Goal: Task Accomplishment & Management: Use online tool/utility

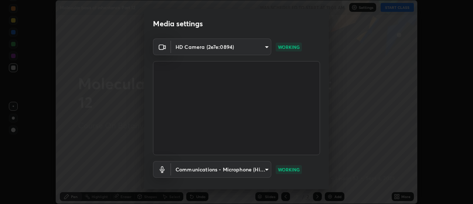
scroll to position [39, 0]
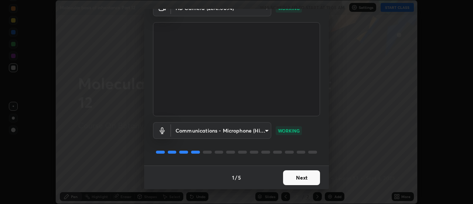
click at [289, 177] on button "Next" at bounding box center [301, 177] width 37 height 15
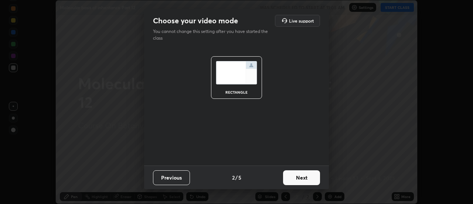
scroll to position [0, 0]
click at [290, 177] on button "Next" at bounding box center [301, 177] width 37 height 15
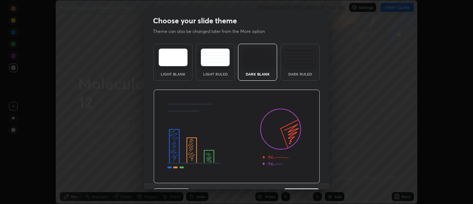
scroll to position [18, 0]
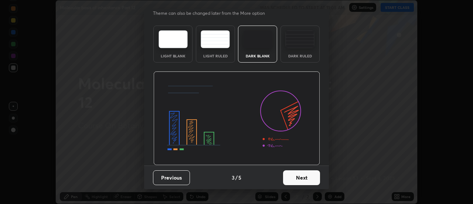
click at [292, 177] on button "Next" at bounding box center [301, 177] width 37 height 15
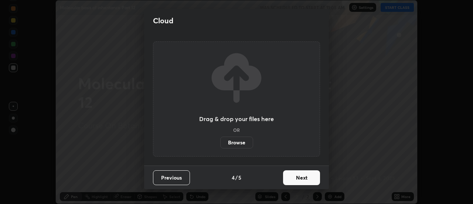
click at [291, 178] on button "Next" at bounding box center [301, 177] width 37 height 15
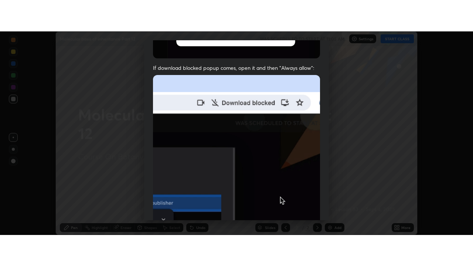
scroll to position [190, 0]
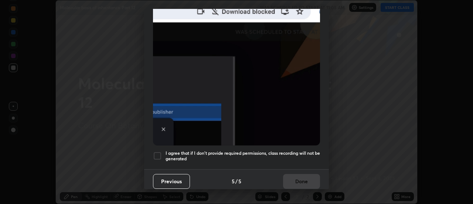
click at [159, 151] on div at bounding box center [157, 155] width 9 height 9
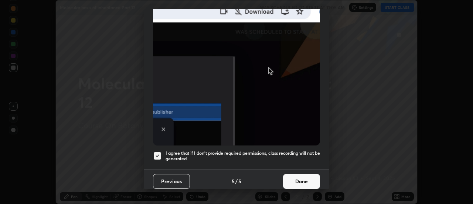
click at [290, 177] on button "Done" at bounding box center [301, 181] width 37 height 15
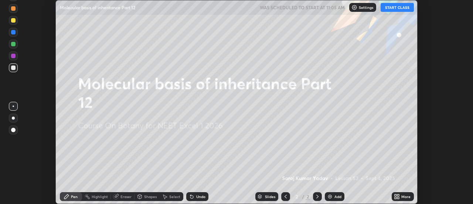
click at [405, 6] on button "START CLASS" at bounding box center [397, 7] width 33 height 9
click at [398, 195] on icon at bounding box center [399, 195] width 2 height 2
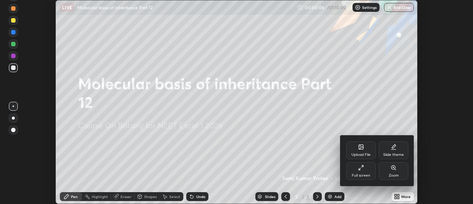
click at [367, 169] on div "Full screen" at bounding box center [361, 171] width 30 height 18
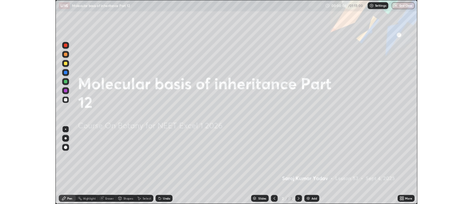
scroll to position [266, 473]
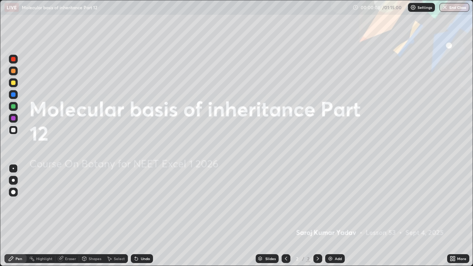
click at [330, 203] on img at bounding box center [330, 259] width 6 height 6
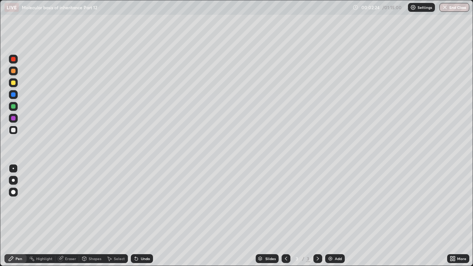
click at [452, 203] on icon at bounding box center [452, 257] width 2 height 2
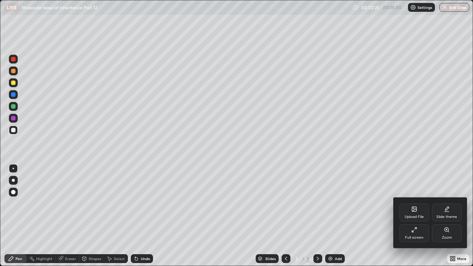
click at [417, 203] on div "Upload File" at bounding box center [415, 213] width 30 height 18
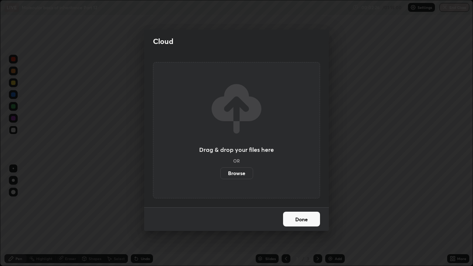
click at [243, 172] on label "Browse" at bounding box center [236, 173] width 33 height 12
click at [220, 172] on input "Browse" at bounding box center [220, 173] width 0 height 12
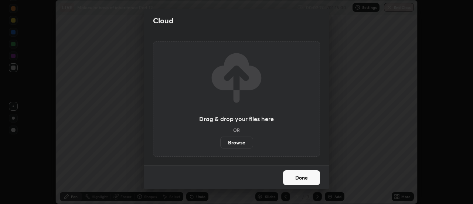
scroll to position [36755, 36486]
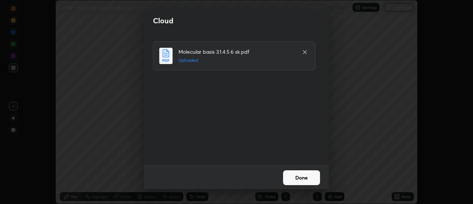
click at [291, 176] on button "Done" at bounding box center [301, 177] width 37 height 15
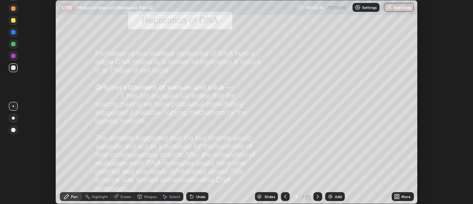
click at [269, 197] on div "Slides" at bounding box center [270, 196] width 10 height 4
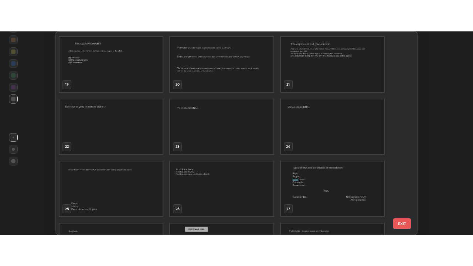
scroll to position [377, 0]
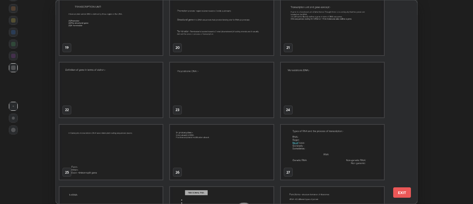
click at [204, 89] on img "grid" at bounding box center [221, 89] width 103 height 55
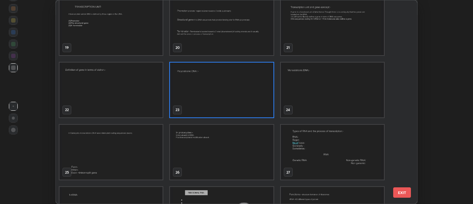
click at [216, 95] on img "grid" at bounding box center [221, 89] width 103 height 55
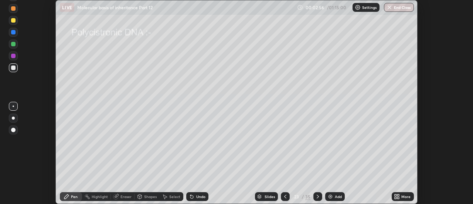
click at [216, 95] on img "grid" at bounding box center [221, 89] width 103 height 55
click at [396, 196] on icon at bounding box center [397, 196] width 6 height 6
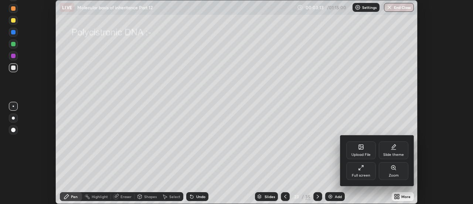
click at [368, 172] on div "Full screen" at bounding box center [361, 171] width 30 height 18
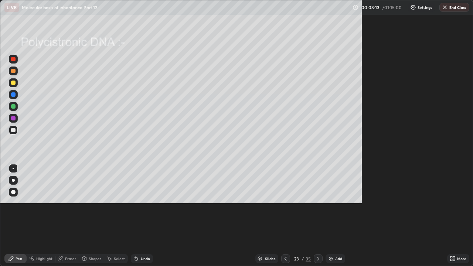
scroll to position [266, 473]
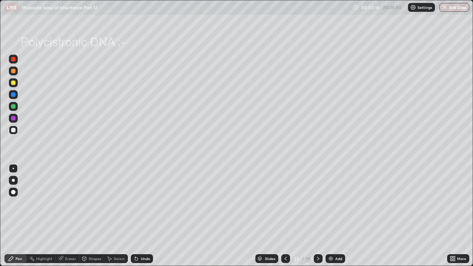
click at [13, 58] on div at bounding box center [13, 59] width 4 height 4
click at [13, 180] on div at bounding box center [13, 180] width 3 height 3
click at [317, 203] on icon at bounding box center [318, 259] width 6 height 6
click at [14, 71] on div at bounding box center [13, 71] width 4 height 4
click at [14, 82] on div at bounding box center [13, 83] width 4 height 4
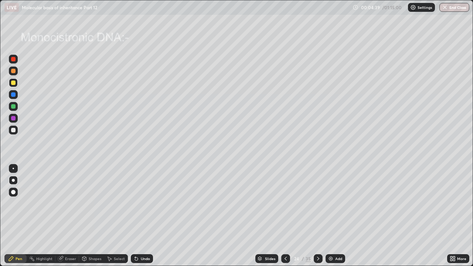
click at [13, 72] on div at bounding box center [13, 71] width 4 height 4
click at [14, 94] on div at bounding box center [13, 94] width 4 height 4
click at [139, 203] on div "Undo" at bounding box center [142, 258] width 22 height 9
click at [143, 203] on div "Undo" at bounding box center [145, 259] width 9 height 4
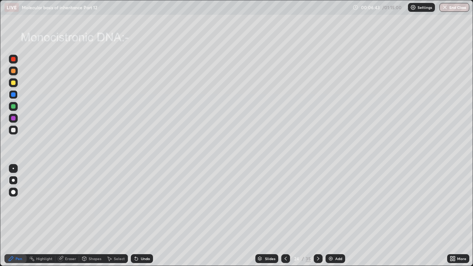
click at [145, 203] on div "Undo" at bounding box center [145, 259] width 9 height 4
click at [146, 203] on div "Undo" at bounding box center [145, 259] width 9 height 4
click at [147, 203] on div "Undo" at bounding box center [145, 259] width 9 height 4
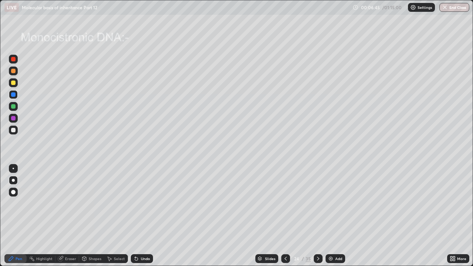
click at [148, 203] on div "Undo" at bounding box center [145, 259] width 9 height 4
click at [15, 83] on div at bounding box center [13, 83] width 4 height 4
click at [145, 203] on div "Undo" at bounding box center [142, 258] width 22 height 9
click at [146, 203] on div "Undo" at bounding box center [145, 259] width 9 height 4
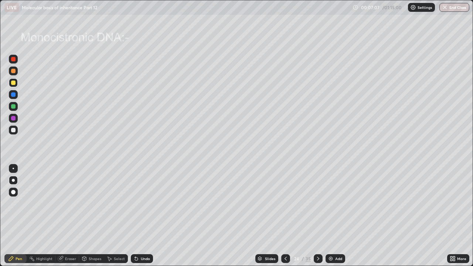
click at [146, 203] on div "Undo" at bounding box center [145, 259] width 9 height 4
click at [148, 203] on div "Undo" at bounding box center [145, 259] width 9 height 4
click at [13, 130] on div at bounding box center [13, 130] width 4 height 4
click at [13, 106] on div at bounding box center [13, 106] width 4 height 4
click at [14, 60] on div at bounding box center [13, 59] width 4 height 4
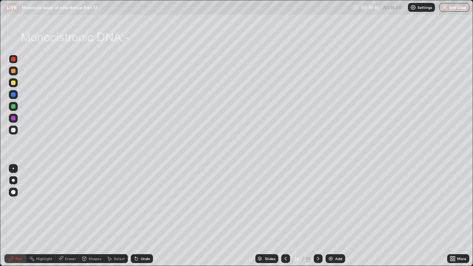
click at [13, 70] on div at bounding box center [13, 71] width 4 height 4
click at [144, 203] on div "Undo" at bounding box center [145, 259] width 9 height 4
click at [14, 118] on div at bounding box center [13, 118] width 4 height 4
click at [13, 130] on div at bounding box center [13, 130] width 4 height 4
click at [145, 203] on div "Undo" at bounding box center [145, 259] width 9 height 4
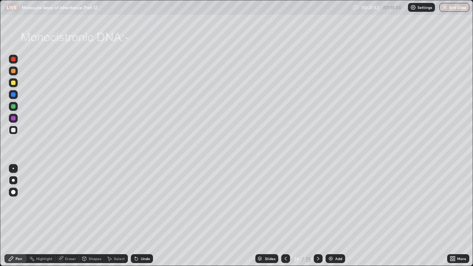
click at [318, 203] on icon at bounding box center [318, 259] width 6 height 6
click at [13, 57] on div at bounding box center [13, 59] width 4 height 4
click at [13, 180] on div at bounding box center [13, 180] width 3 height 3
click at [22, 43] on div "Erase all" at bounding box center [13, 133] width 18 height 237
click at [13, 191] on div at bounding box center [13, 192] width 4 height 4
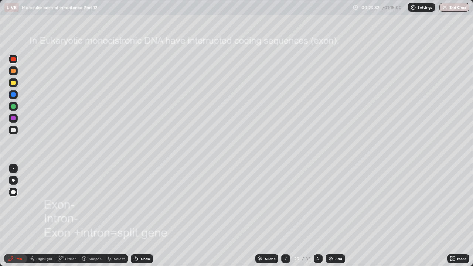
click at [14, 60] on div at bounding box center [13, 59] width 4 height 4
click at [14, 129] on div at bounding box center [13, 130] width 4 height 4
click at [14, 72] on div at bounding box center [13, 71] width 4 height 4
click at [13, 180] on div at bounding box center [13, 180] width 3 height 3
click at [14, 71] on div at bounding box center [13, 71] width 4 height 4
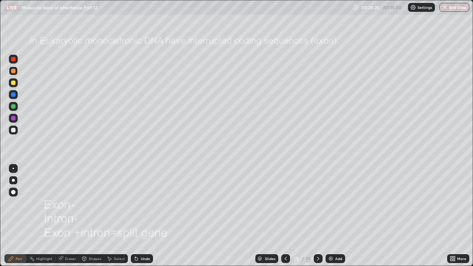
click at [13, 82] on div at bounding box center [13, 83] width 4 height 4
click at [70, 203] on div "Eraser" at bounding box center [70, 259] width 11 height 4
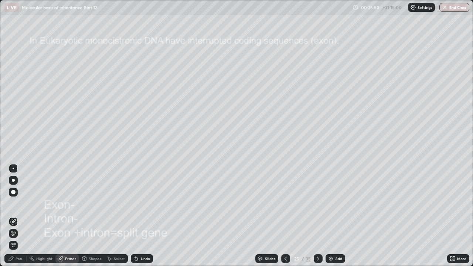
click at [16, 203] on div "Pen" at bounding box center [19, 259] width 7 height 4
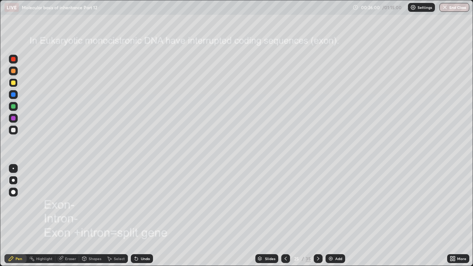
click at [13, 71] on div at bounding box center [13, 71] width 4 height 4
click at [15, 60] on div at bounding box center [13, 59] width 4 height 4
click at [144, 203] on div "Undo" at bounding box center [145, 259] width 9 height 4
click at [13, 190] on div at bounding box center [13, 192] width 4 height 4
click at [13, 61] on div at bounding box center [13, 59] width 4 height 4
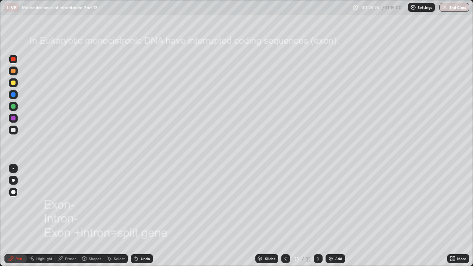
click at [14, 71] on div at bounding box center [13, 71] width 4 height 4
click at [14, 58] on div at bounding box center [13, 59] width 4 height 4
click at [145, 203] on div "Undo" at bounding box center [145, 259] width 9 height 4
click at [146, 203] on div "Undo" at bounding box center [142, 258] width 22 height 9
click at [13, 181] on div at bounding box center [13, 180] width 3 height 3
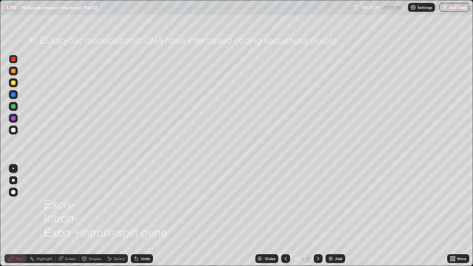
click at [145, 203] on div "Undo" at bounding box center [145, 259] width 9 height 4
click at [146, 203] on div "Undo" at bounding box center [145, 259] width 9 height 4
click at [15, 130] on div at bounding box center [13, 130] width 4 height 4
click at [13, 58] on div at bounding box center [13, 59] width 4 height 4
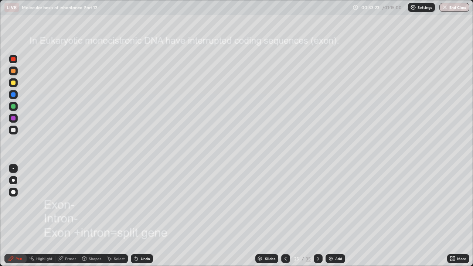
click at [14, 60] on div at bounding box center [13, 59] width 4 height 4
click at [15, 118] on div at bounding box center [13, 118] width 4 height 4
click at [14, 59] on div at bounding box center [13, 59] width 4 height 4
click at [73, 203] on div "Eraser" at bounding box center [70, 259] width 11 height 4
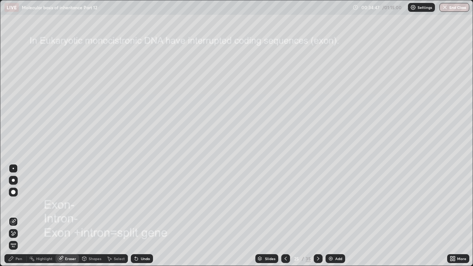
click at [19, 203] on div "Pen" at bounding box center [19, 259] width 7 height 4
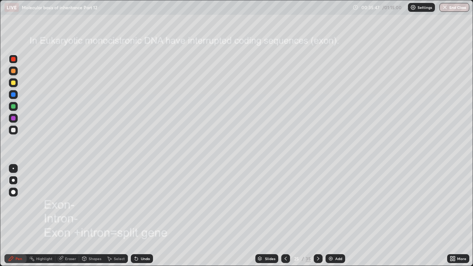
click at [14, 58] on div at bounding box center [13, 59] width 4 height 4
click at [13, 189] on div at bounding box center [13, 192] width 9 height 9
click at [14, 130] on div at bounding box center [13, 130] width 4 height 4
click at [65, 203] on div "Eraser" at bounding box center [70, 259] width 11 height 4
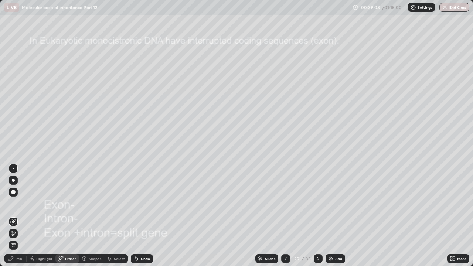
click at [17, 203] on div "Pen" at bounding box center [19, 259] width 7 height 4
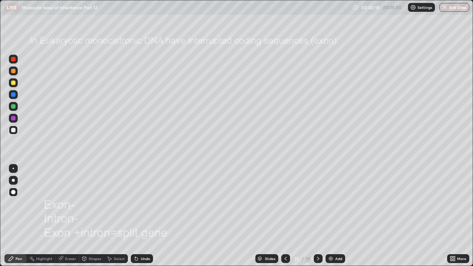
click at [14, 180] on div at bounding box center [13, 180] width 3 height 3
click at [67, 203] on div "Eraser" at bounding box center [70, 259] width 11 height 4
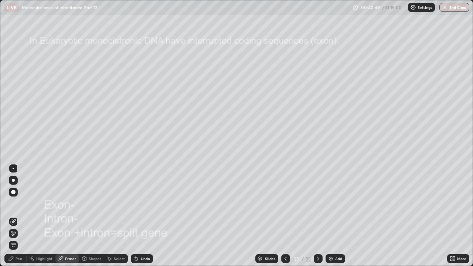
click at [17, 203] on div "Pen" at bounding box center [19, 259] width 7 height 4
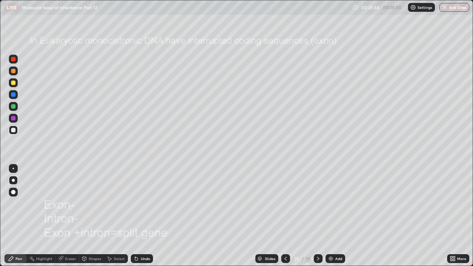
click at [71, 203] on div "Eraser" at bounding box center [70, 259] width 11 height 4
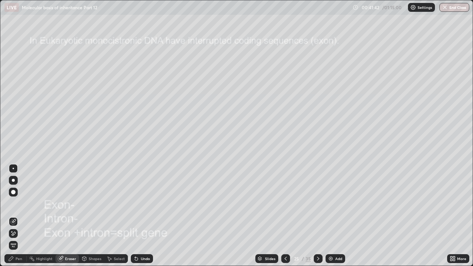
click at [12, 203] on icon at bounding box center [11, 258] width 4 height 4
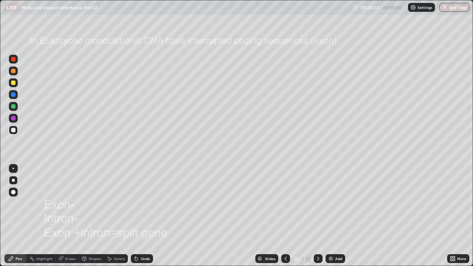
click at [133, 203] on div "Undo" at bounding box center [140, 258] width 25 height 15
click at [131, 203] on div "Undo" at bounding box center [140, 258] width 25 height 15
click at [317, 203] on icon at bounding box center [318, 259] width 6 height 6
click at [285, 203] on icon at bounding box center [286, 259] width 6 height 6
click at [316, 203] on icon at bounding box center [318, 259] width 6 height 6
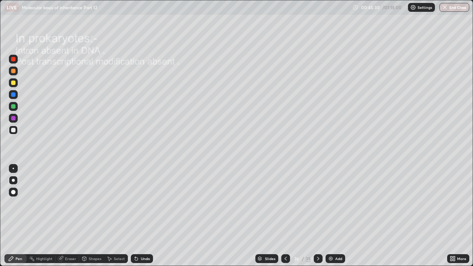
click at [13, 57] on div at bounding box center [13, 59] width 4 height 4
click at [14, 69] on div at bounding box center [13, 71] width 4 height 4
click at [20, 203] on div "Pen" at bounding box center [19, 259] width 7 height 4
click at [12, 130] on div at bounding box center [13, 130] width 4 height 4
click at [14, 58] on div at bounding box center [13, 59] width 4 height 4
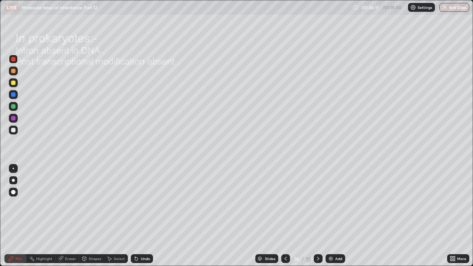
click at [13, 180] on div at bounding box center [13, 180] width 3 height 3
click at [146, 203] on div "Undo" at bounding box center [145, 259] width 9 height 4
click at [13, 191] on div at bounding box center [13, 192] width 4 height 4
click at [13, 71] on div at bounding box center [13, 71] width 4 height 4
click at [144, 203] on div "Undo" at bounding box center [142, 258] width 22 height 9
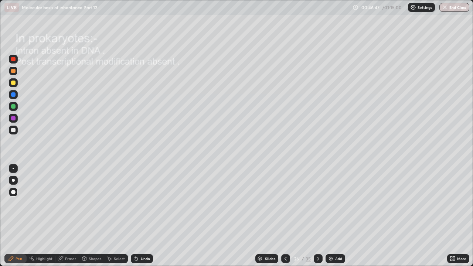
click at [144, 203] on div "Undo" at bounding box center [142, 258] width 22 height 9
click at [143, 203] on div "Undo" at bounding box center [142, 258] width 22 height 9
click at [144, 203] on div "Undo" at bounding box center [145, 259] width 9 height 4
click at [14, 180] on div at bounding box center [13, 180] width 3 height 3
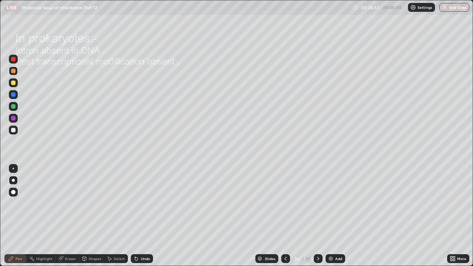
click at [146, 203] on div "Undo" at bounding box center [142, 258] width 22 height 9
click at [14, 130] on div at bounding box center [13, 130] width 4 height 4
click at [14, 59] on div at bounding box center [13, 59] width 4 height 4
click at [13, 191] on div at bounding box center [13, 192] width 4 height 4
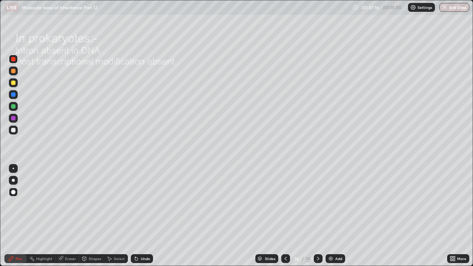
click at [13, 130] on div at bounding box center [13, 130] width 4 height 4
click at [14, 180] on div at bounding box center [13, 180] width 3 height 3
click at [317, 203] on icon at bounding box center [318, 259] width 6 height 6
click at [14, 58] on div at bounding box center [13, 59] width 4 height 4
click at [14, 70] on div at bounding box center [13, 71] width 4 height 4
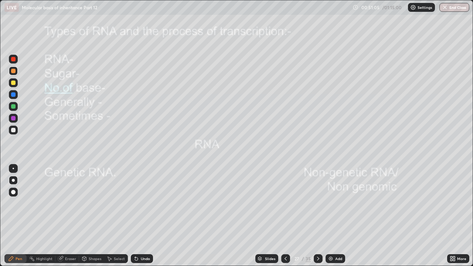
click at [14, 83] on div at bounding box center [13, 83] width 4 height 4
click at [13, 71] on div at bounding box center [13, 71] width 4 height 4
click at [14, 58] on div at bounding box center [13, 59] width 4 height 4
click at [91, 203] on div "Shapes" at bounding box center [95, 259] width 13 height 4
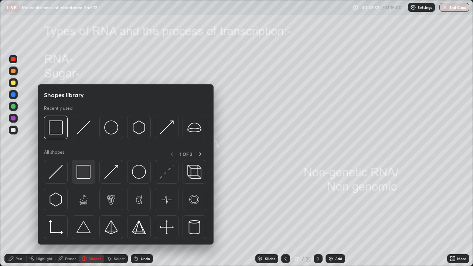
click at [84, 172] on img at bounding box center [84, 172] width 14 height 14
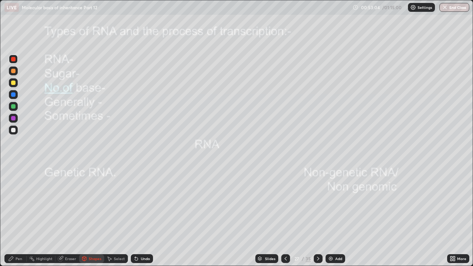
click at [17, 203] on div "Pen" at bounding box center [19, 259] width 7 height 4
click at [13, 130] on div at bounding box center [13, 130] width 4 height 4
click at [13, 61] on div at bounding box center [13, 59] width 4 height 4
click at [75, 203] on div "Eraser" at bounding box center [67, 258] width 24 height 15
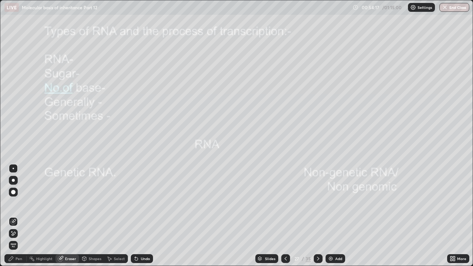
click at [19, 203] on div "Pen" at bounding box center [19, 259] width 7 height 4
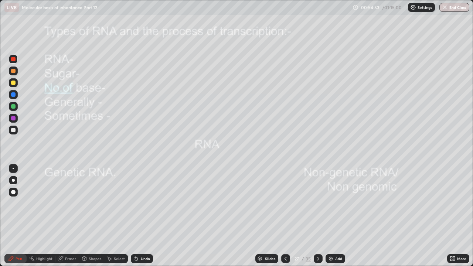
click at [14, 130] on div at bounding box center [13, 130] width 4 height 4
click at [317, 203] on icon at bounding box center [318, 259] width 6 height 6
click at [14, 58] on div at bounding box center [13, 59] width 4 height 4
click at [13, 130] on div at bounding box center [13, 130] width 4 height 4
click at [91, 203] on div "Shapes" at bounding box center [95, 259] width 13 height 4
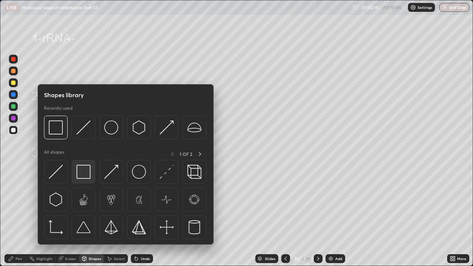
click at [84, 174] on img at bounding box center [84, 172] width 14 height 14
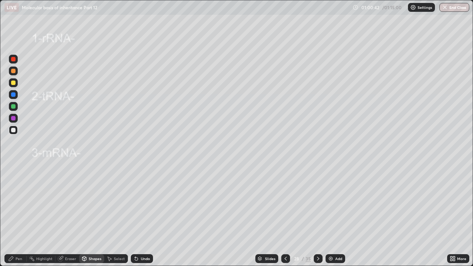
click at [13, 59] on div at bounding box center [13, 59] width 4 height 4
click at [145, 203] on div "Undo" at bounding box center [145, 259] width 9 height 4
click at [69, 203] on div "Eraser" at bounding box center [70, 259] width 11 height 4
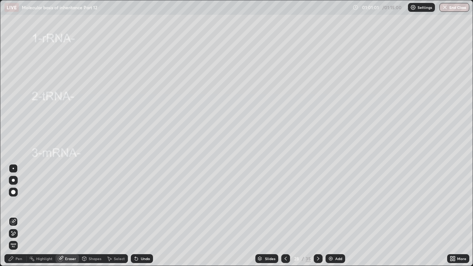
click at [16, 203] on div "Pen" at bounding box center [19, 259] width 7 height 4
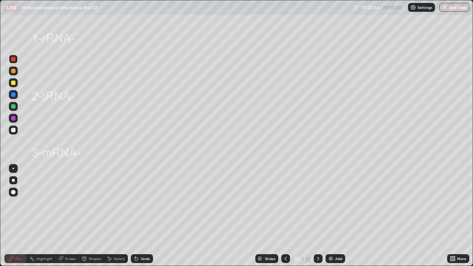
click at [72, 203] on div "Eraser" at bounding box center [70, 259] width 11 height 4
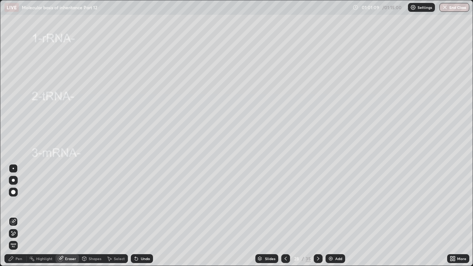
click at [14, 203] on icon at bounding box center [11, 259] width 6 height 6
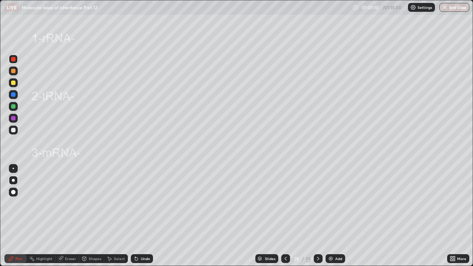
click at [69, 203] on div "Eraser" at bounding box center [70, 259] width 11 height 4
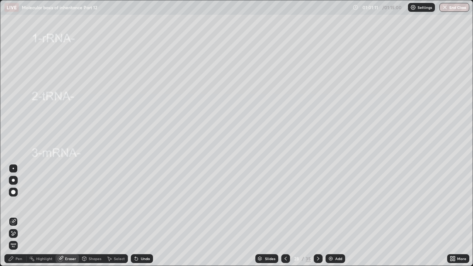
click at [92, 203] on div "Shapes" at bounding box center [95, 259] width 13 height 4
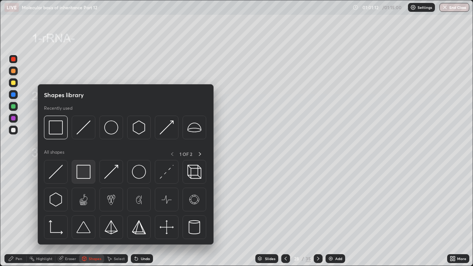
click at [82, 172] on img at bounding box center [84, 172] width 14 height 14
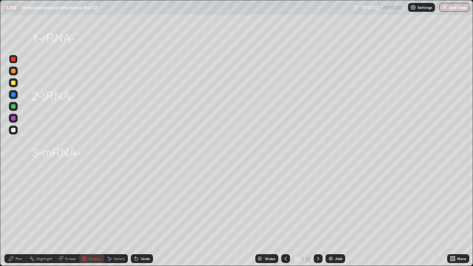
click at [11, 60] on div at bounding box center [13, 59] width 4 height 4
click at [67, 203] on div "Eraser" at bounding box center [70, 259] width 11 height 4
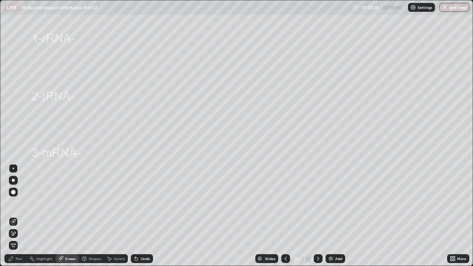
click at [13, 203] on icon at bounding box center [11, 259] width 6 height 6
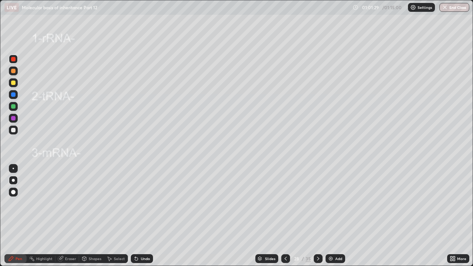
click at [92, 203] on div "Shapes" at bounding box center [95, 259] width 13 height 4
click at [17, 203] on div "Pen" at bounding box center [19, 259] width 7 height 4
click at [13, 129] on div at bounding box center [13, 130] width 4 height 4
click at [17, 203] on div "Pen" at bounding box center [19, 259] width 7 height 4
click at [143, 203] on div "Undo" at bounding box center [145, 259] width 9 height 4
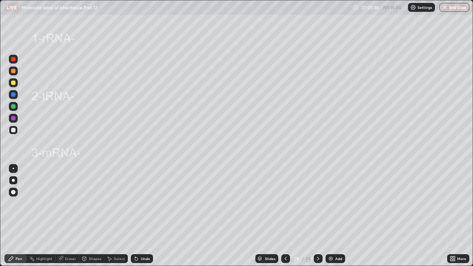
click at [146, 203] on div "Undo" at bounding box center [142, 258] width 22 height 9
click at [145, 203] on div "Undo" at bounding box center [145, 259] width 9 height 4
click at [317, 203] on icon at bounding box center [318, 259] width 6 height 6
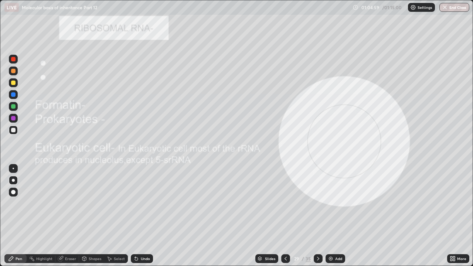
click at [15, 60] on div at bounding box center [13, 59] width 4 height 4
click at [144, 203] on div "Undo" at bounding box center [142, 258] width 22 height 9
click at [145, 203] on div "Undo" at bounding box center [142, 258] width 22 height 9
click at [14, 129] on div at bounding box center [13, 130] width 4 height 4
click at [145, 203] on div "Undo" at bounding box center [145, 259] width 9 height 4
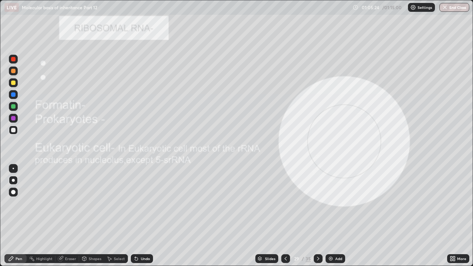
click at [145, 203] on div "Undo" at bounding box center [145, 259] width 9 height 4
click at [145, 203] on div "Undo" at bounding box center [142, 258] width 22 height 9
click at [145, 203] on div "Undo" at bounding box center [145, 259] width 9 height 4
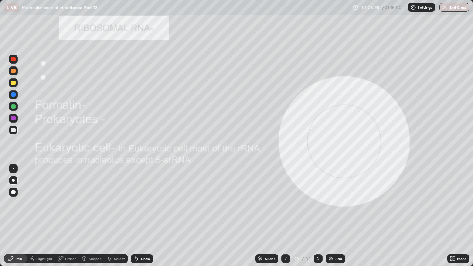
click at [143, 203] on div "Undo" at bounding box center [145, 259] width 9 height 4
click at [144, 203] on div "Undo" at bounding box center [145, 259] width 9 height 4
click at [144, 203] on div "Undo" at bounding box center [142, 258] width 22 height 9
click at [12, 72] on div at bounding box center [13, 71] width 4 height 4
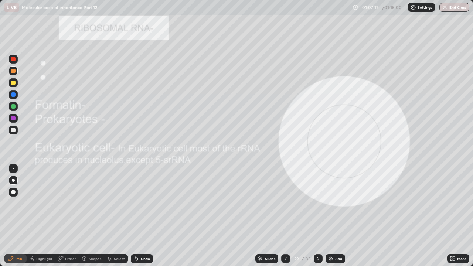
click at [13, 59] on div at bounding box center [13, 59] width 4 height 4
click at [70, 203] on div "Eraser" at bounding box center [70, 259] width 11 height 4
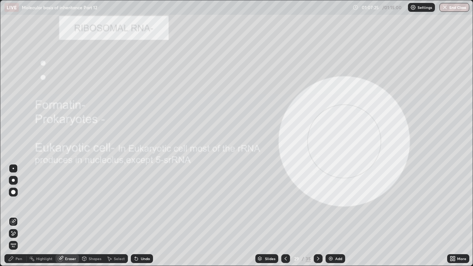
click at [18, 203] on div "Pen" at bounding box center [19, 259] width 7 height 4
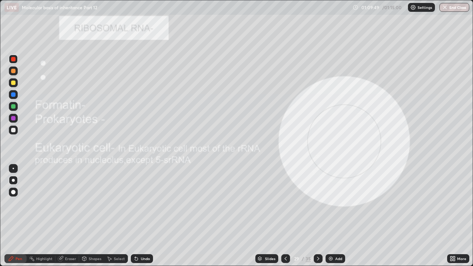
click at [68, 203] on div "Eraser" at bounding box center [70, 259] width 11 height 4
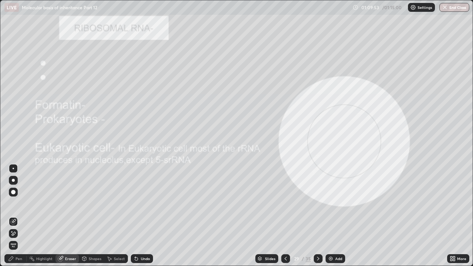
click at [18, 203] on div "Pen" at bounding box center [19, 259] width 7 height 4
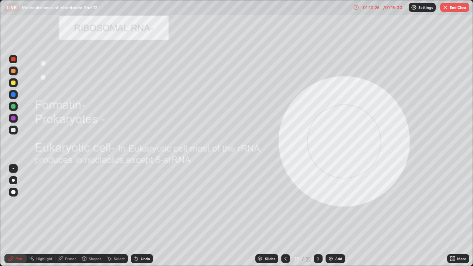
click at [14, 72] on div at bounding box center [13, 71] width 4 height 4
click at [67, 203] on div "Eraser" at bounding box center [70, 259] width 11 height 4
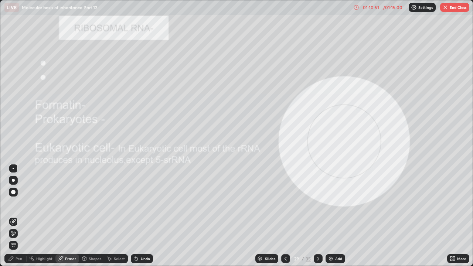
click at [15, 203] on div "Pen" at bounding box center [15, 258] width 22 height 9
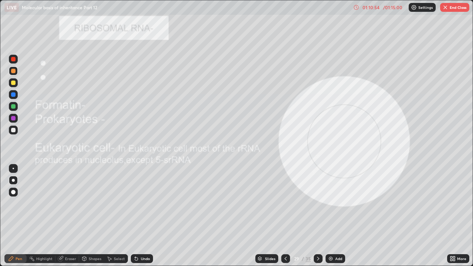
click at [14, 60] on div at bounding box center [13, 59] width 4 height 4
click at [451, 7] on button "End Class" at bounding box center [454, 7] width 29 height 9
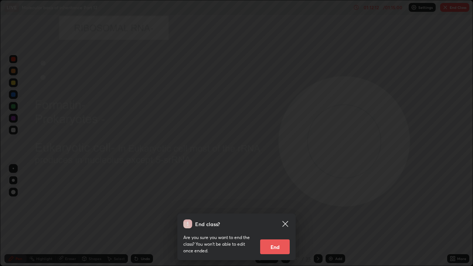
click at [278, 203] on button "End" at bounding box center [275, 246] width 30 height 15
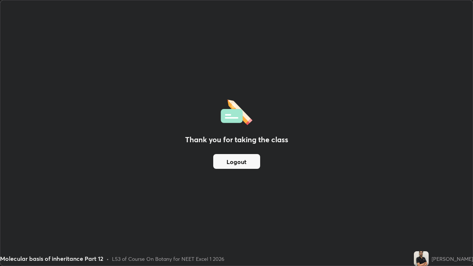
click at [363, 125] on div "Thank you for taking the class Logout" at bounding box center [236, 132] width 472 height 265
